Goal: Task Accomplishment & Management: Use online tool/utility

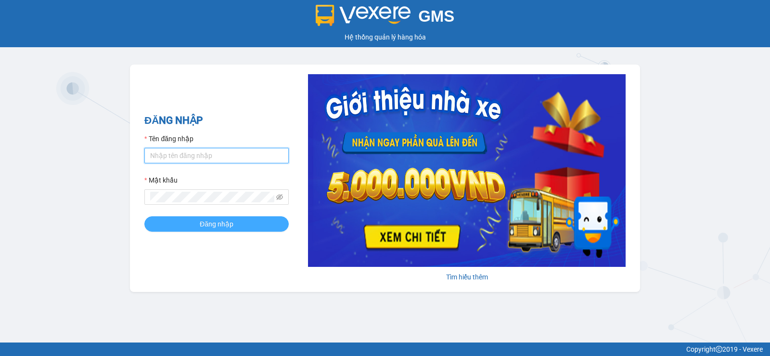
type input "vinh.nhuquynh"
drag, startPoint x: 238, startPoint y: 221, endPoint x: 411, endPoint y: 234, distance: 173.8
click at [238, 221] on button "Đăng nhập" at bounding box center [216, 223] width 144 height 15
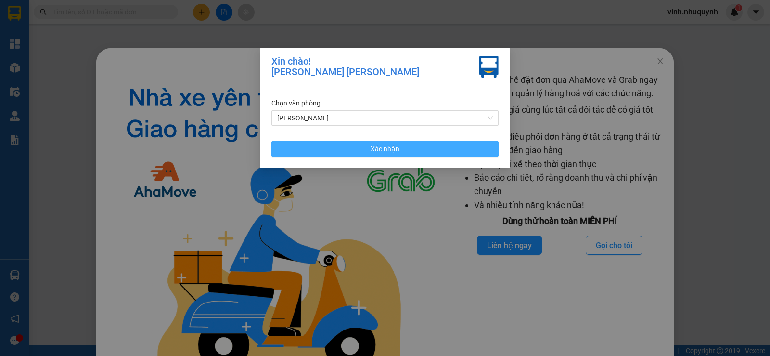
click at [331, 155] on button "Xác nhận" at bounding box center [384, 148] width 227 height 15
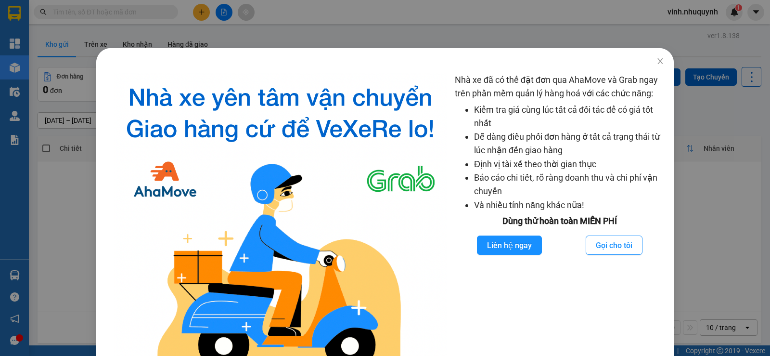
click at [13, 141] on div "Nhà xe đã có thể đặt đơn qua AhaMove và Grab ngay trên phần mềm quản lý hàng ho…" at bounding box center [385, 178] width 770 height 356
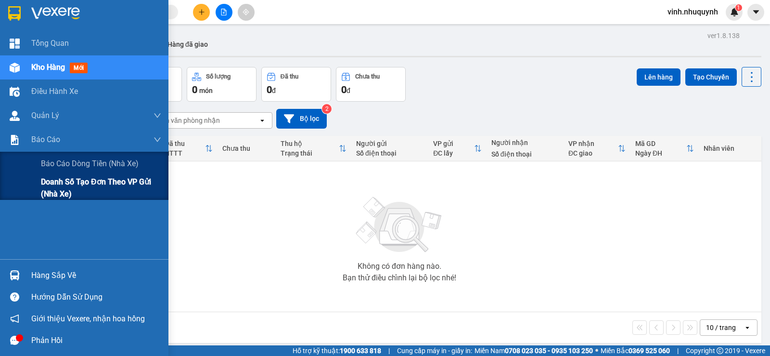
click at [56, 192] on span "Doanh số tạo đơn theo VP gửi (nhà xe)" at bounding box center [101, 188] width 120 height 24
